Goal: Book appointment/travel/reservation

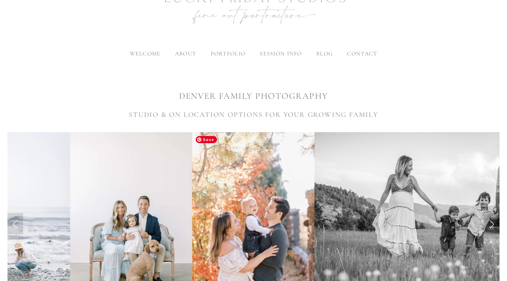
scroll to position [71, 0]
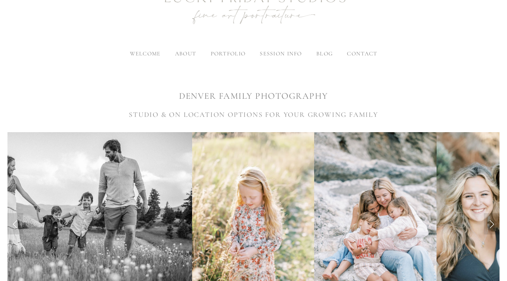
click at [264, 118] on span "family on location" at bounding box center [245, 117] width 68 height 7
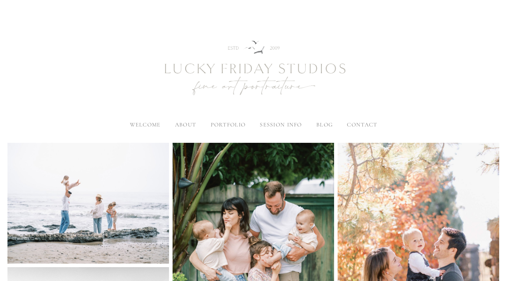
click at [357, 127] on span "contact" at bounding box center [362, 124] width 30 height 7
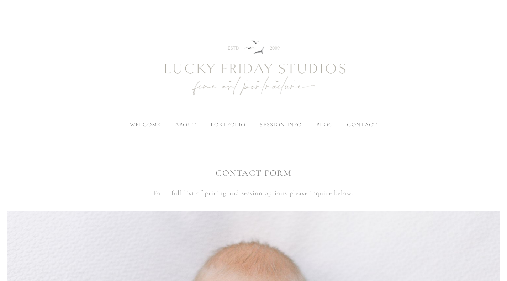
click at [275, 174] on span "family" at bounding box center [271, 175] width 23 height 7
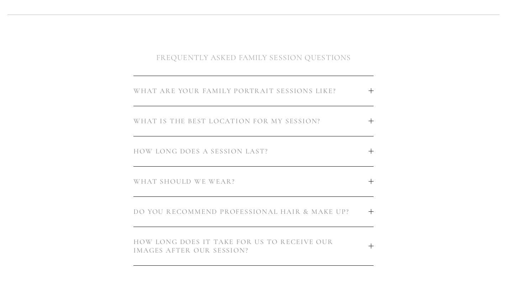
scroll to position [427, 0]
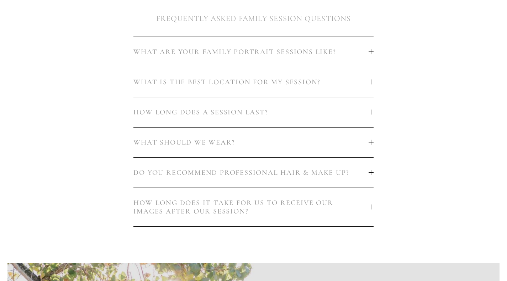
click at [302, 79] on span "WHAT IS THE BEST LOCATION FOR MY SESSION?" at bounding box center [250, 82] width 235 height 9
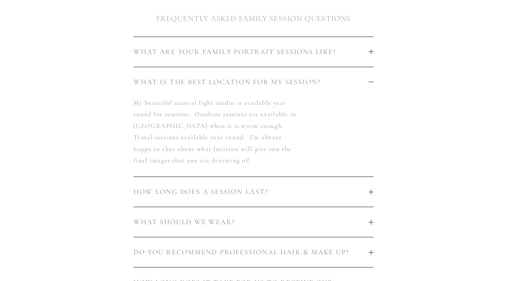
click at [255, 189] on span "HOW LONG DOES A SESSION LAST?" at bounding box center [250, 192] width 235 height 9
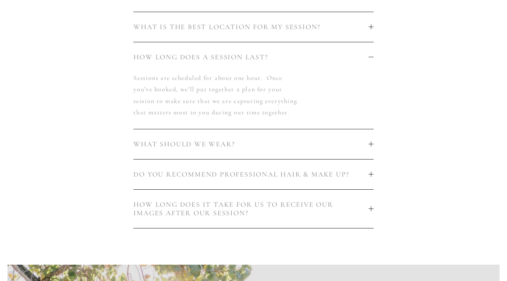
scroll to position [498, 0]
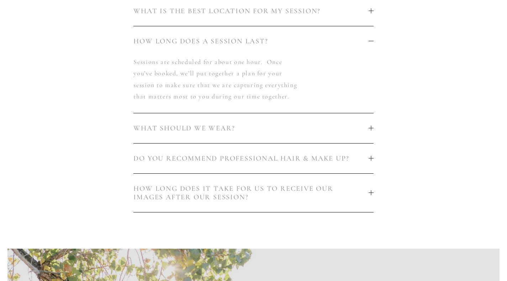
click at [236, 131] on span "WHAT SHOULD WE WEAR?" at bounding box center [250, 128] width 235 height 9
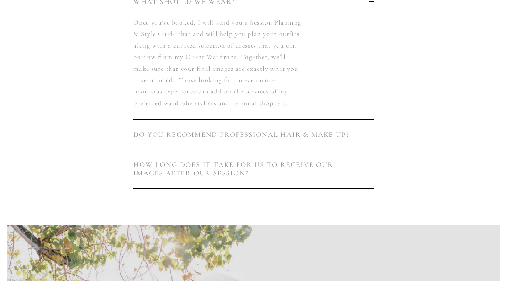
scroll to position [605, 0]
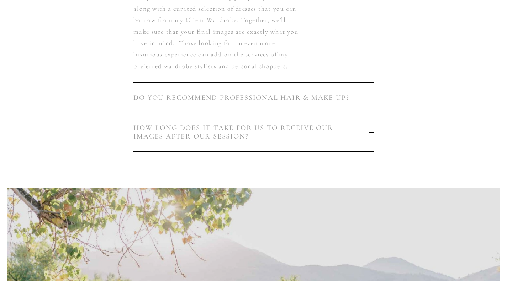
click at [262, 141] on span "HOW LONG DOES IT TAKE FOR US TO RECEIVE OUR IMAGES AFTER OUR SESSION?" at bounding box center [250, 132] width 235 height 17
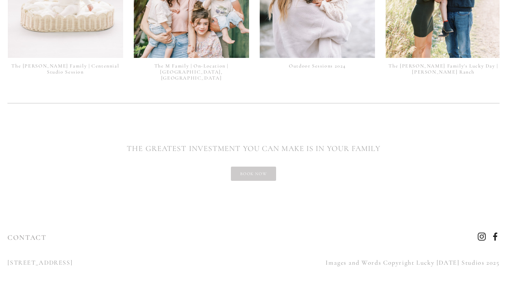
scroll to position [1928, 0]
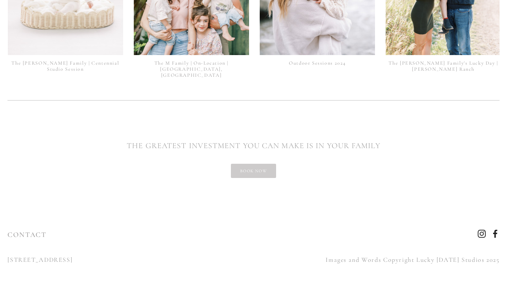
click at [258, 164] on link "book now" at bounding box center [253, 171] width 45 height 14
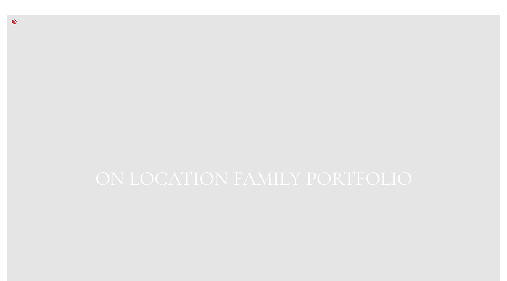
scroll to position [747, 0]
